Goal: Transaction & Acquisition: Purchase product/service

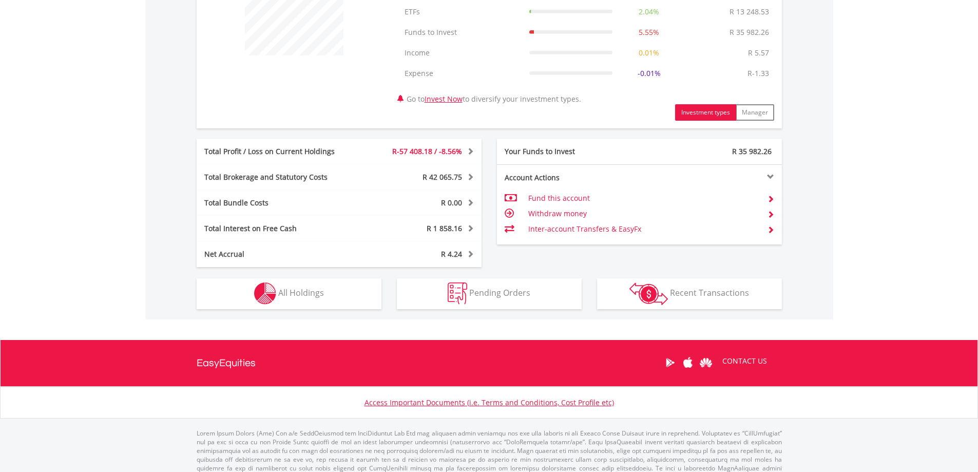
scroll to position [458, 0]
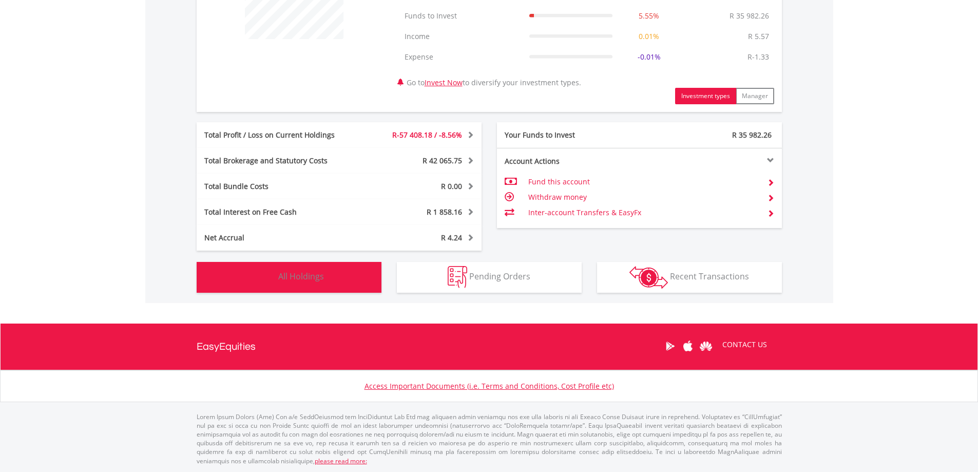
click at [311, 277] on span "All Holdings" at bounding box center [301, 275] width 46 height 11
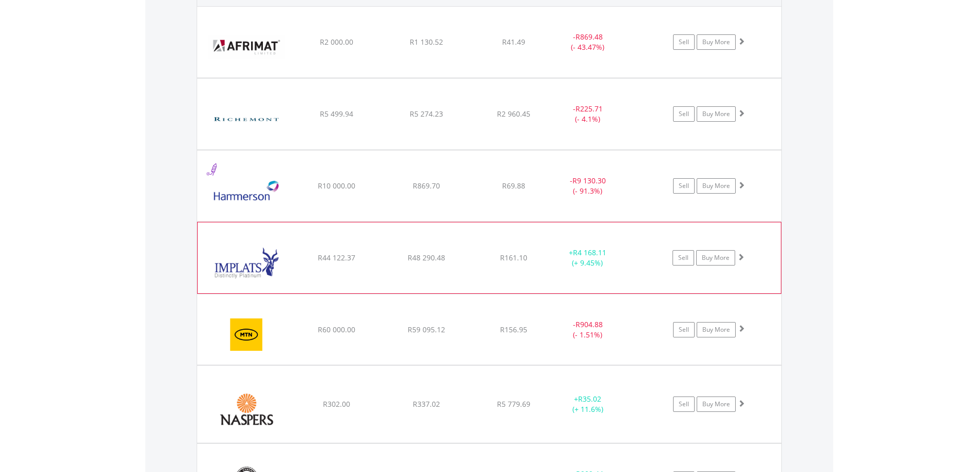
scroll to position [884, 0]
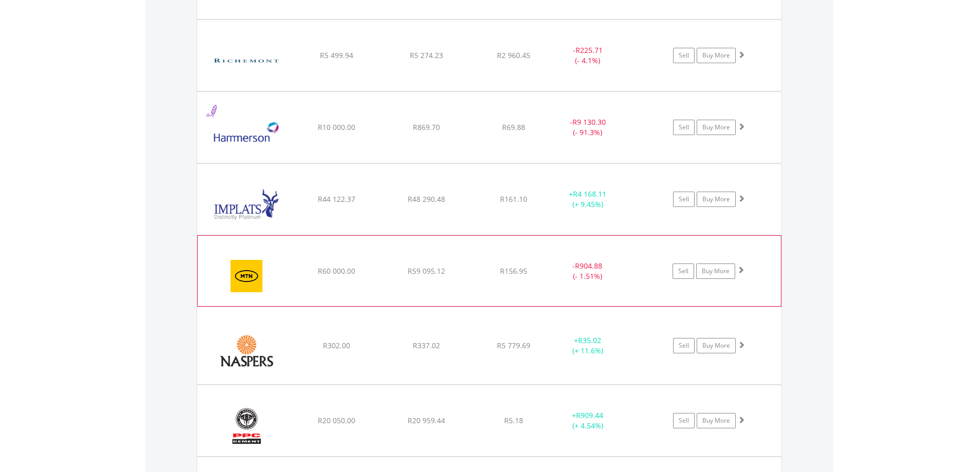
click at [740, 272] on span at bounding box center [740, 269] width 7 height 7
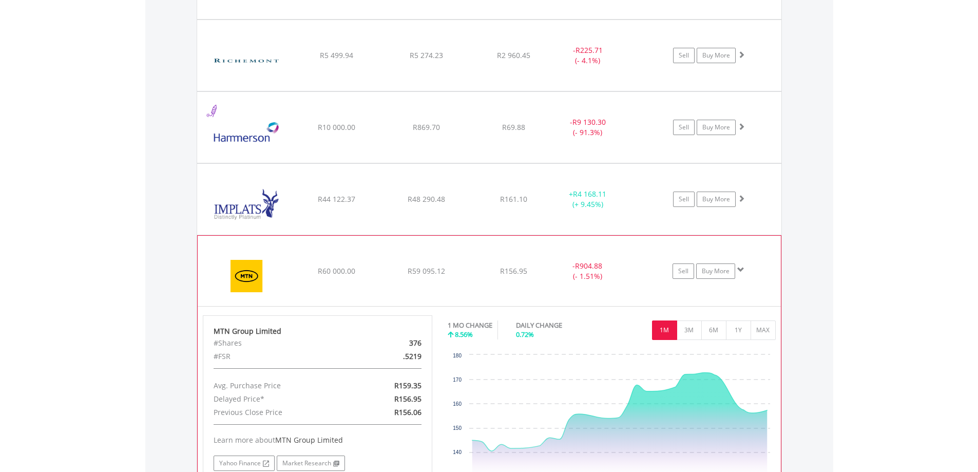
click at [740, 272] on span at bounding box center [740, 269] width 7 height 7
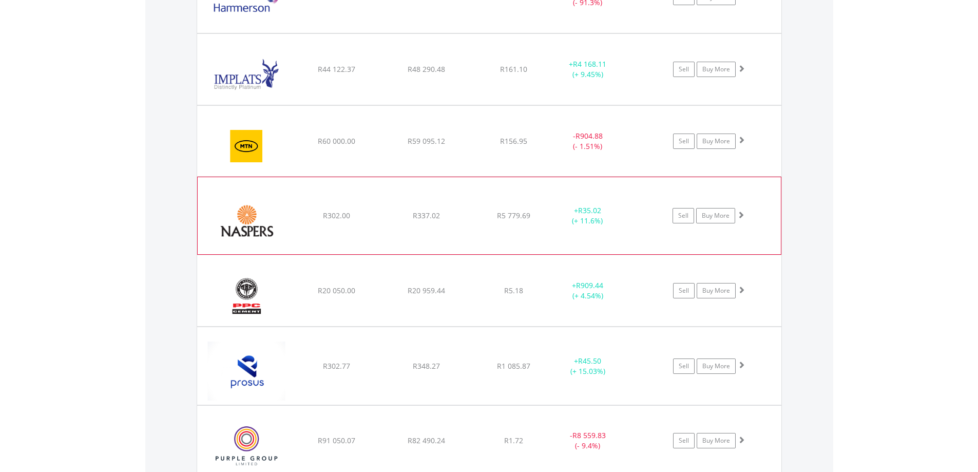
scroll to position [1038, 0]
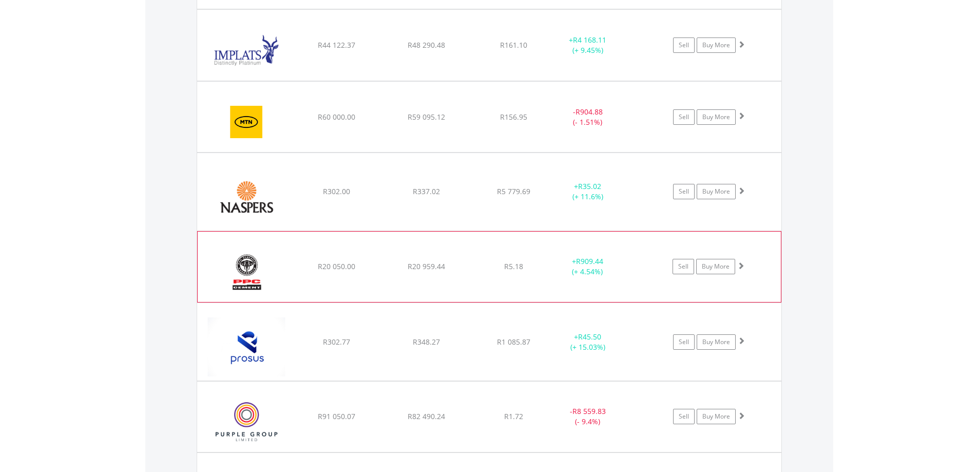
click at [741, 265] on span at bounding box center [740, 265] width 7 height 7
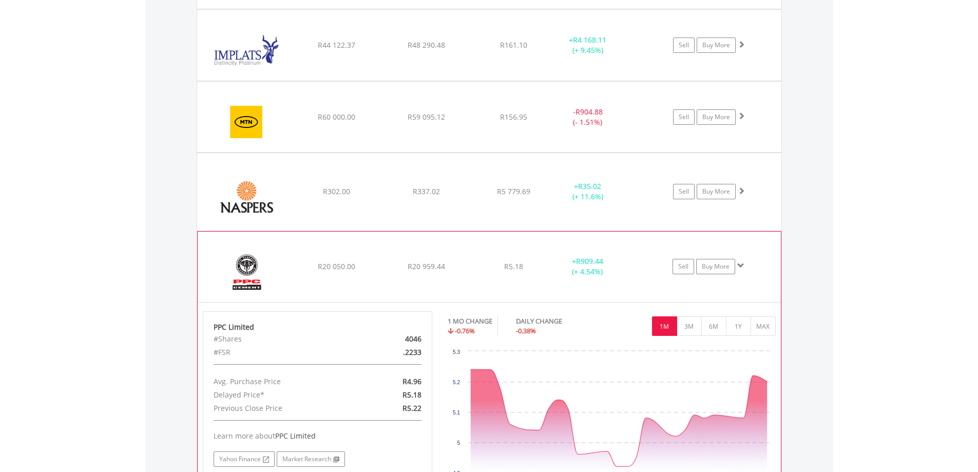
click at [741, 265] on span at bounding box center [740, 265] width 7 height 7
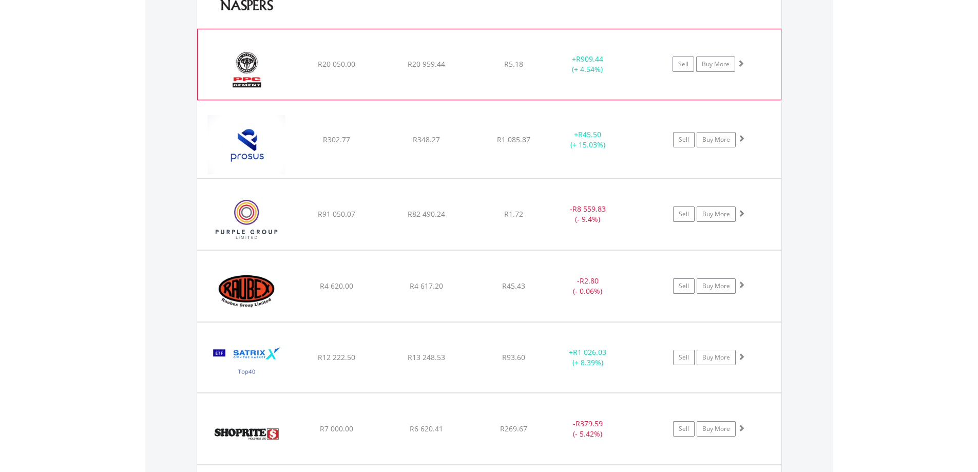
scroll to position [1244, 0]
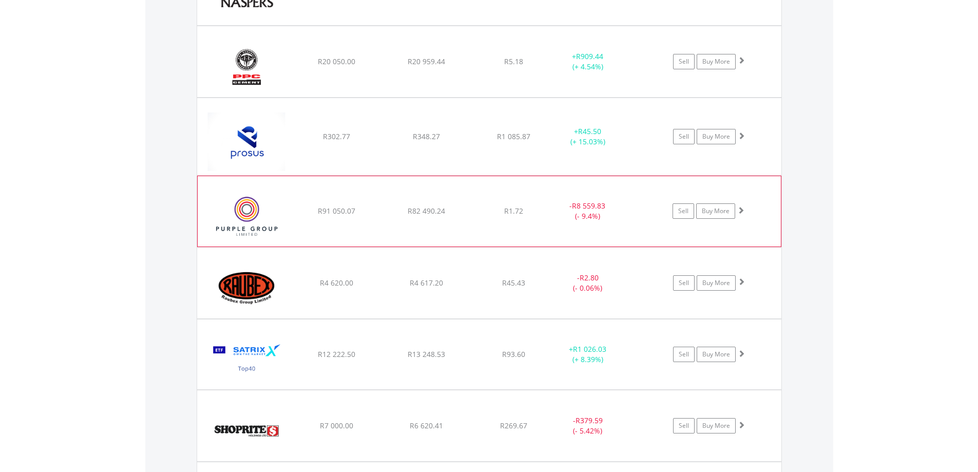
click at [741, 206] on span at bounding box center [740, 209] width 7 height 7
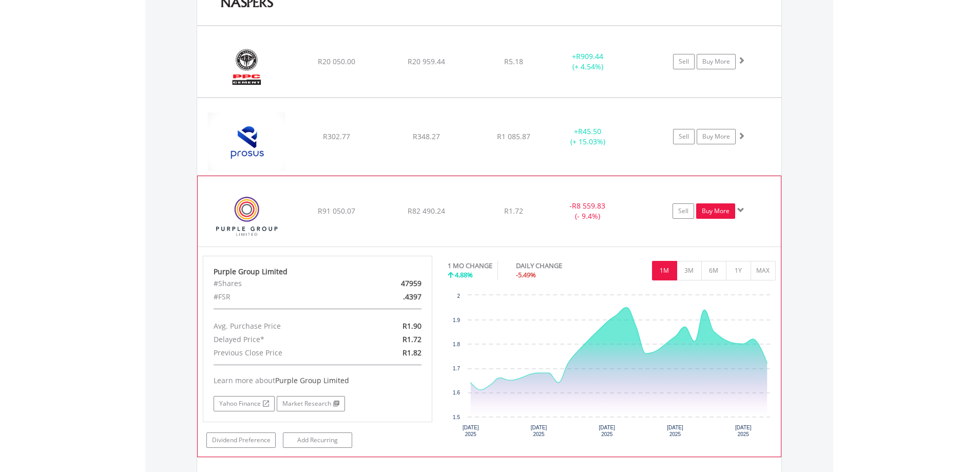
click at [722, 210] on link "Buy More" at bounding box center [715, 210] width 39 height 15
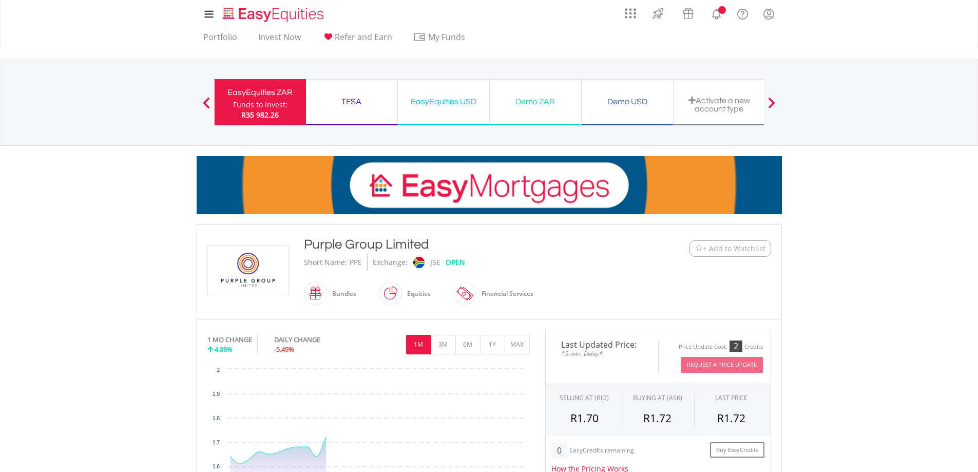
scroll to position [308, 0]
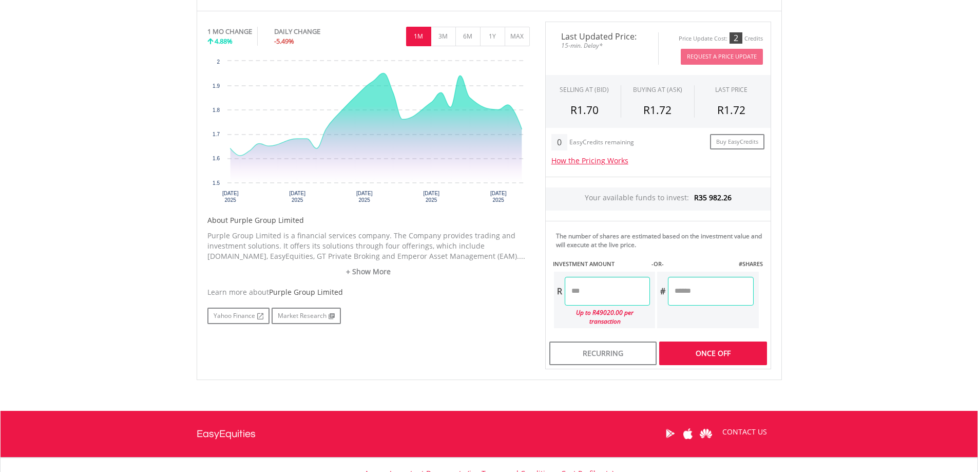
click at [729, 343] on div "Last Updated Price: 15-min. Delay* Price Update Cost: 2 Credits Request A Price…" at bounding box center [657, 196] width 241 height 348
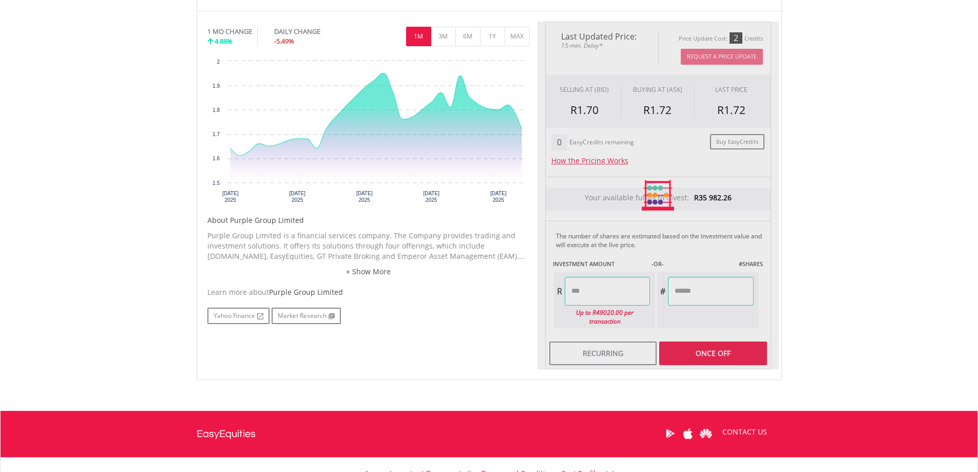
type input "********"
type input "**********"
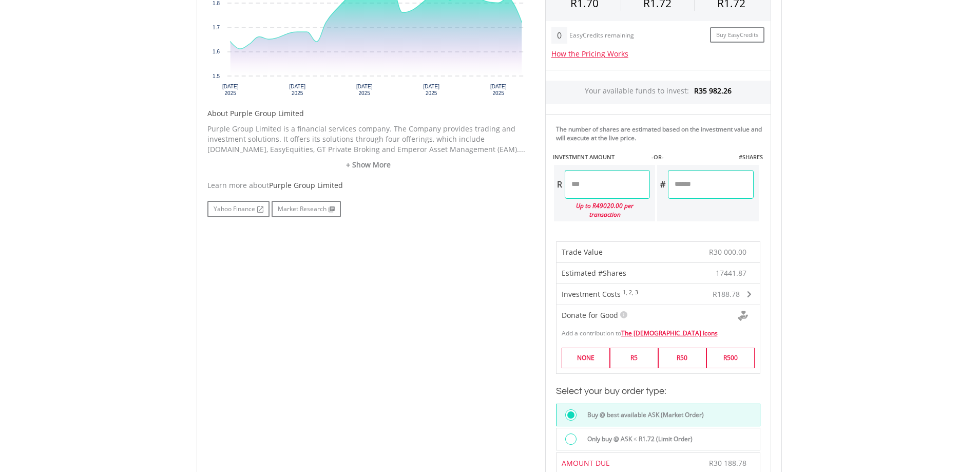
scroll to position [565, 0]
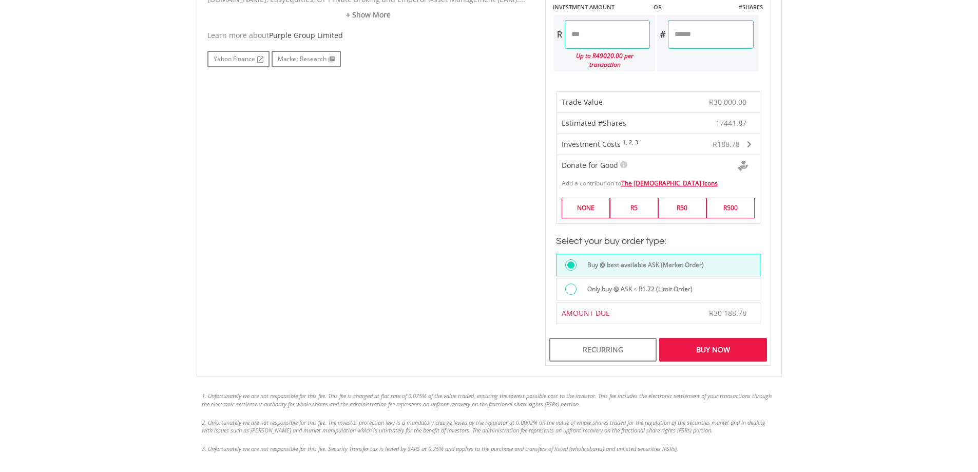
click at [741, 344] on div "Buy Now" at bounding box center [712, 350] width 107 height 24
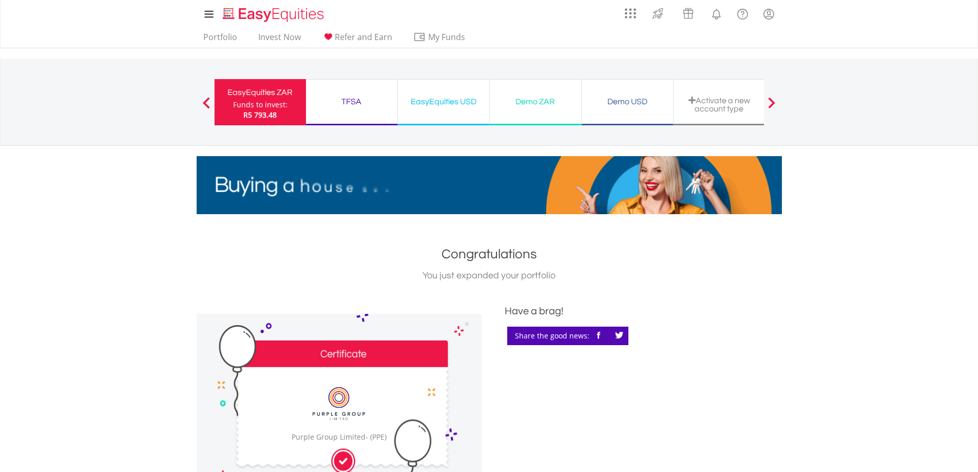
click at [276, 98] on div "EasyEquities ZAR" at bounding box center [260, 92] width 79 height 14
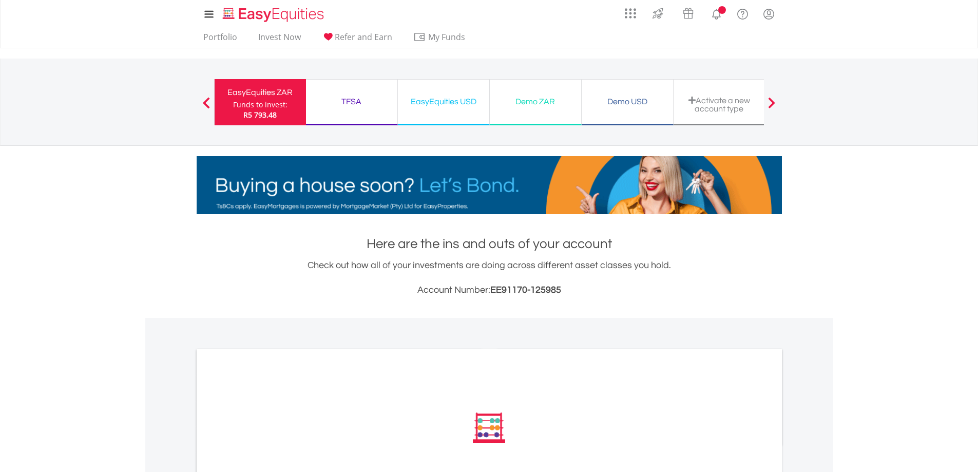
scroll to position [257, 0]
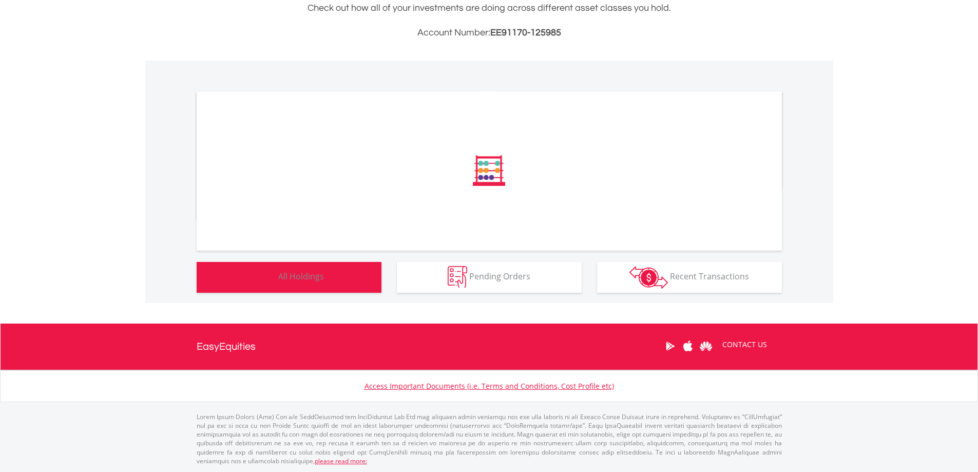
click at [326, 279] on button "Holdings All Holdings" at bounding box center [289, 277] width 185 height 31
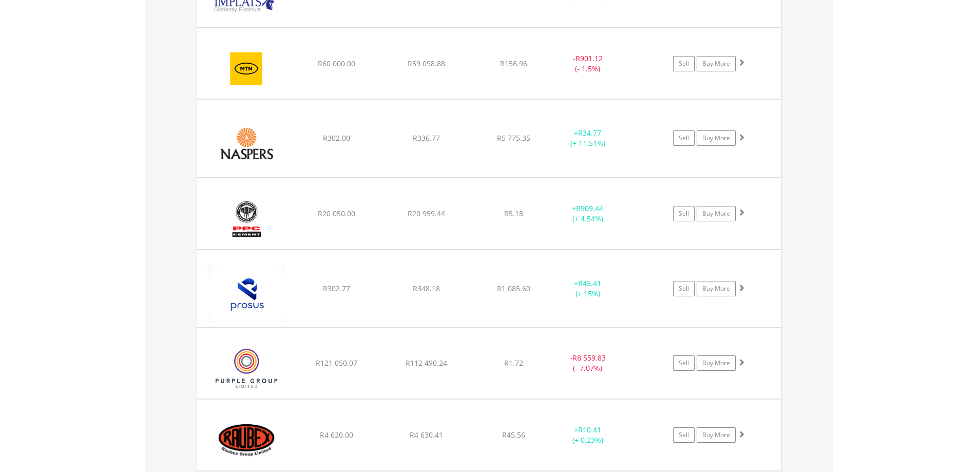
scroll to position [1192, 0]
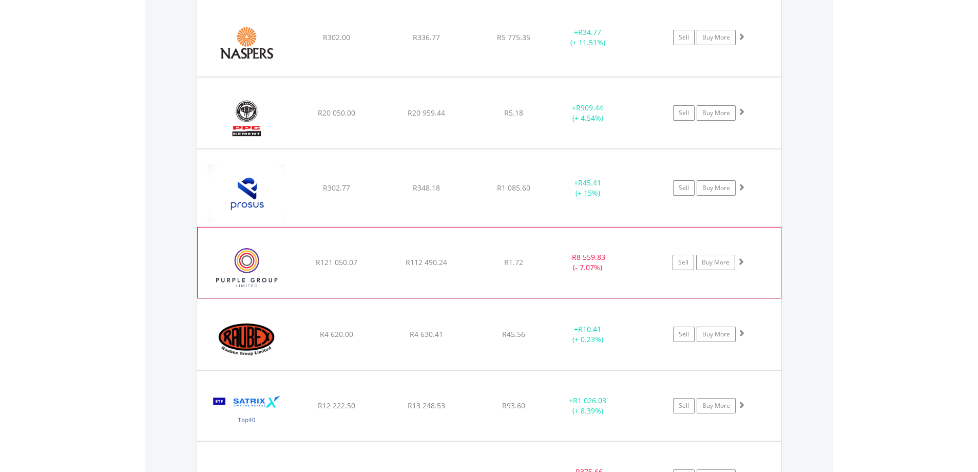
click at [744, 258] on span at bounding box center [740, 261] width 7 height 7
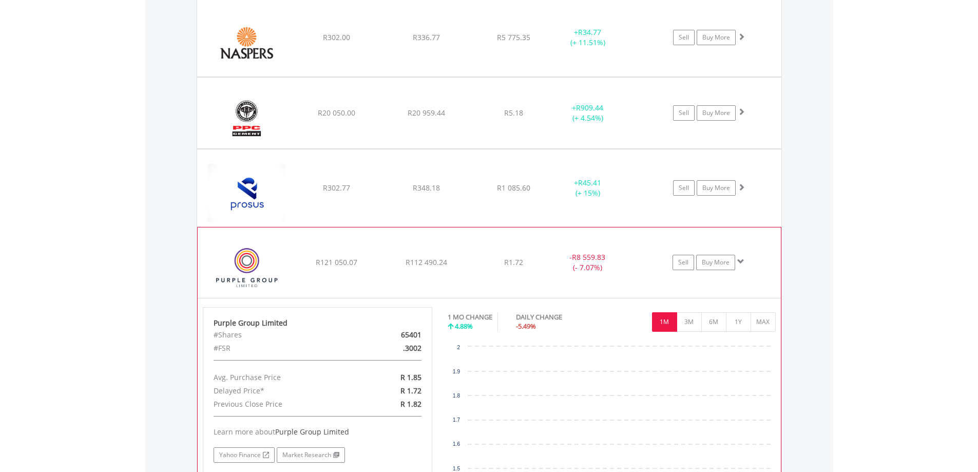
scroll to position [1229, 0]
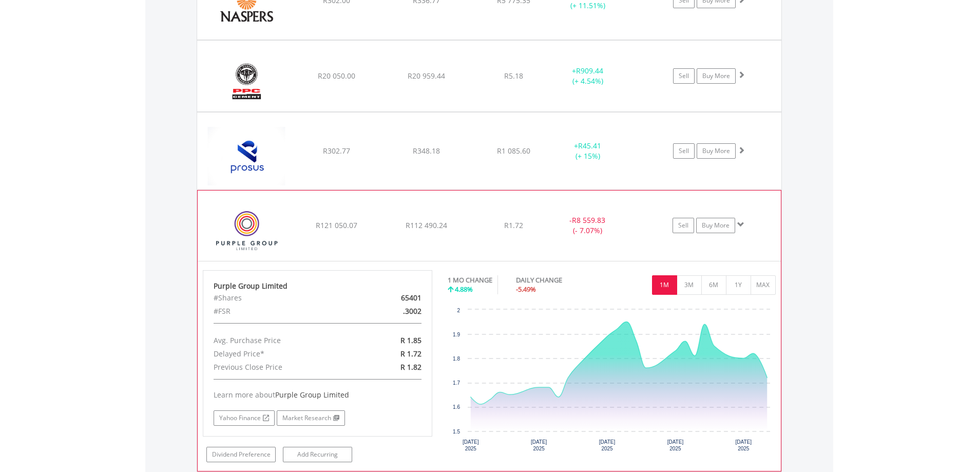
click at [740, 224] on span at bounding box center [740, 224] width 7 height 7
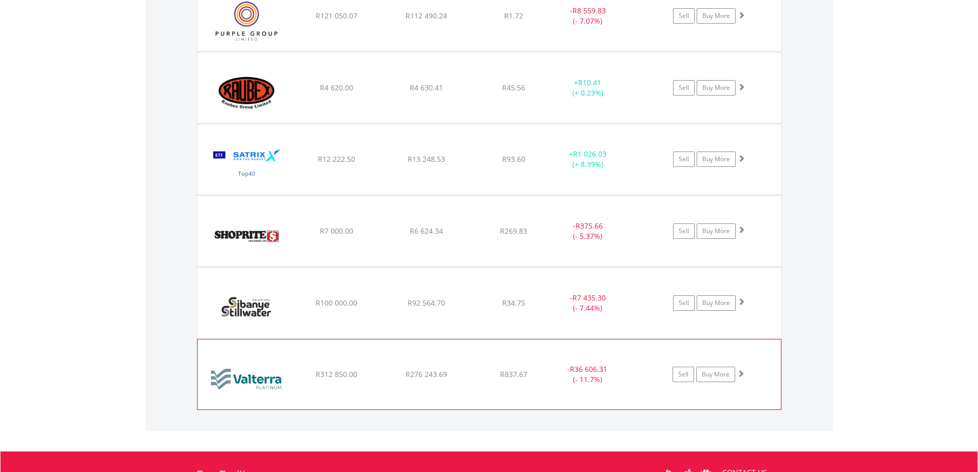
scroll to position [1567, 0]
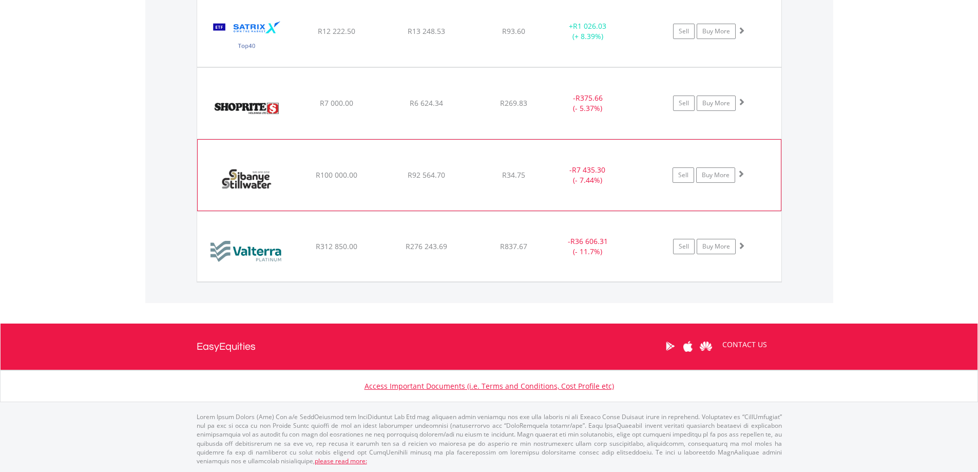
click at [742, 175] on span at bounding box center [740, 173] width 7 height 7
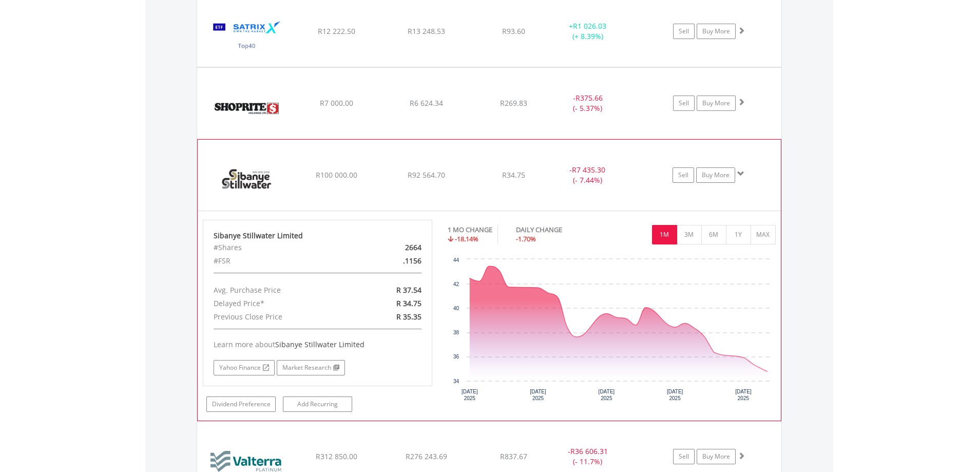
click at [742, 173] on span at bounding box center [740, 173] width 7 height 7
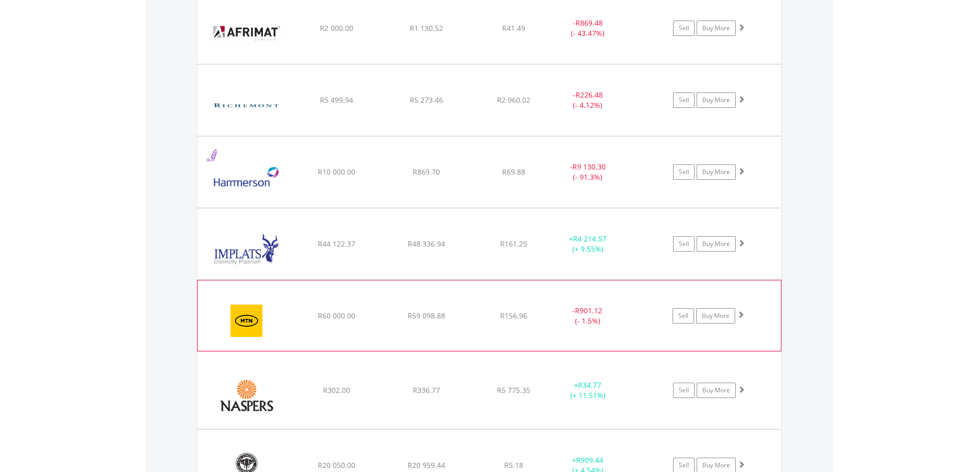
scroll to position [951, 0]
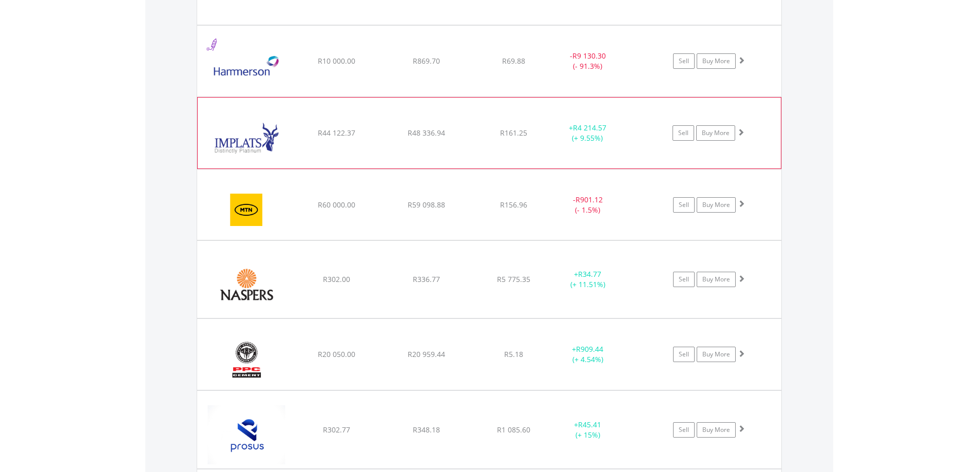
click at [743, 132] on span at bounding box center [740, 131] width 7 height 7
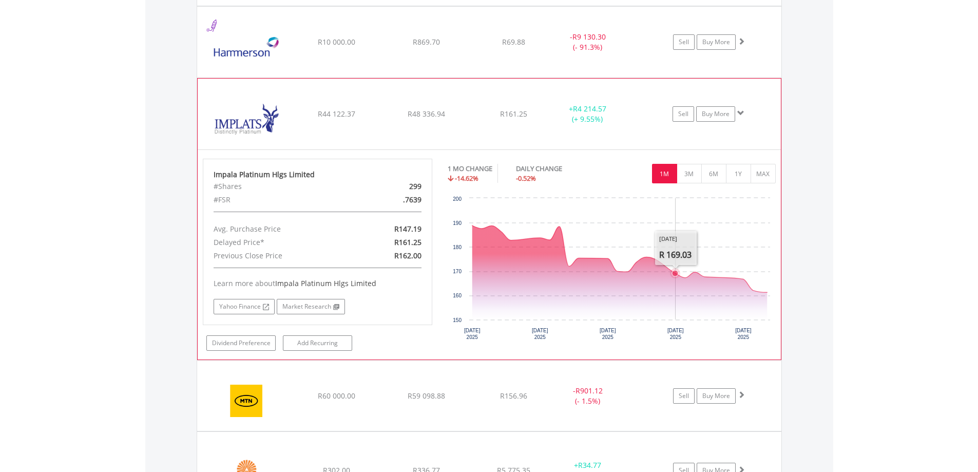
scroll to position [1002, 0]
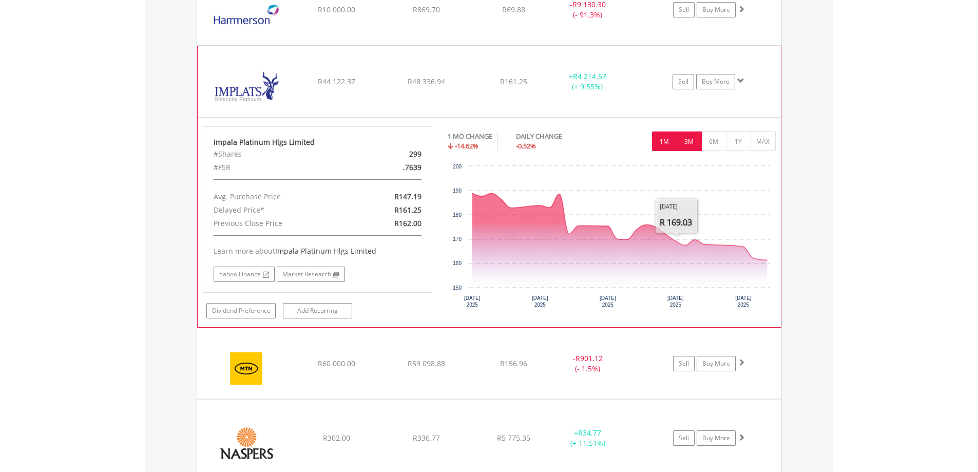
click at [680, 144] on button "3M" at bounding box center [688, 141] width 25 height 20
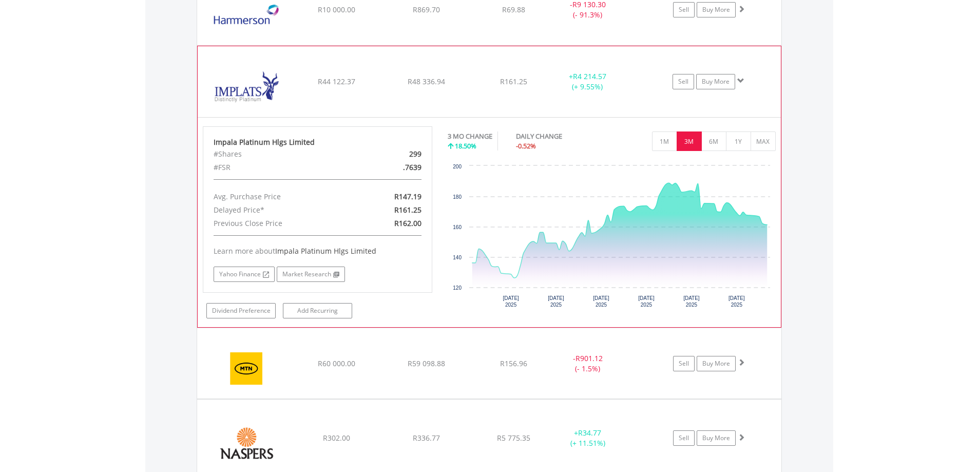
click at [742, 77] on span at bounding box center [740, 80] width 7 height 7
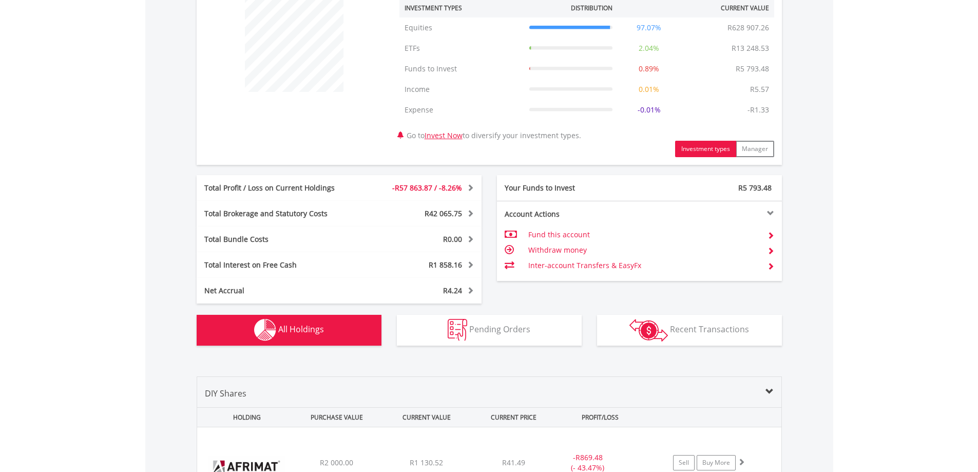
scroll to position [335, 0]
